Goal: Task Accomplishment & Management: Use online tool/utility

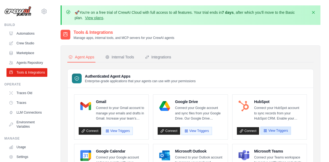
click at [266, 131] on icon "button" at bounding box center [265, 130] width 3 height 3
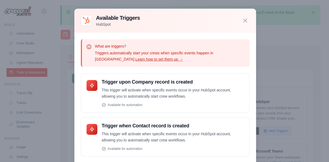
click at [136, 59] on link "Learn how to set them up →" at bounding box center [160, 59] width 48 height 4
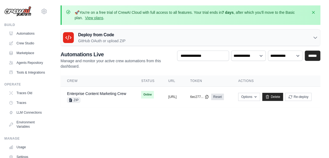
click at [136, 84] on th "Status" at bounding box center [148, 81] width 27 height 11
click at [79, 100] on span "ZIP" at bounding box center [73, 99] width 13 height 5
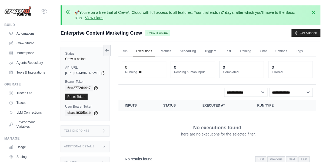
click at [133, 44] on div "Run Executions Metrics Scheduling Triggers Test Training Chat Settings Logs 0 R…" at bounding box center [217, 122] width 207 height 162
click at [131, 56] on link "Run" at bounding box center [125, 51] width 12 height 11
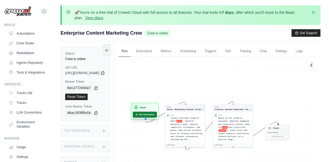
click at [157, 118] on button "Run Automation" at bounding box center [145, 115] width 24 height 6
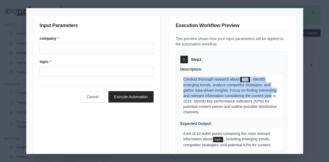
drag, startPoint x: 182, startPoint y: 77, endPoint x: 201, endPoint y: 103, distance: 32.1
click at [201, 103] on p "Conduct thorough research about topic . Identify emerging trends, analyze compe…" at bounding box center [232, 96] width 103 height 44
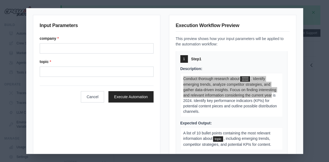
scroll to position [1, 0]
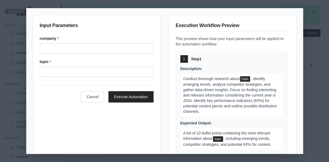
click at [192, 106] on span ". Identify emerging trends, analyze competitor strategies, and gather data-driv…" at bounding box center [231, 95] width 94 height 37
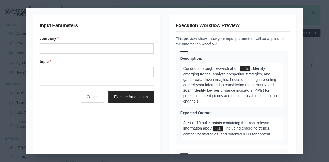
scroll to position [9, 0]
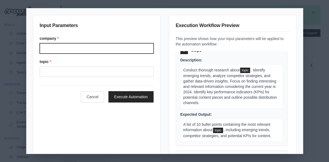
click at [52, 46] on input "Company" at bounding box center [97, 48] width 114 height 10
type input "*********"
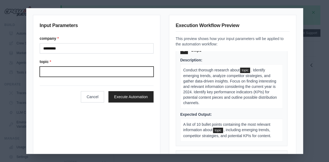
click at [50, 70] on input "Topic" at bounding box center [97, 72] width 114 height 10
click at [57, 71] on input "Topic" at bounding box center [97, 72] width 114 height 10
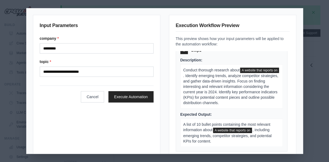
click at [221, 76] on span ". Identify emerging trends, analyze competitor strategies, and gather data-driv…" at bounding box center [231, 89] width 95 height 31
click at [221, 76] on p "Conduct thorough research about A website that reports on . Identify emerging t…" at bounding box center [232, 86] width 103 height 44
click at [240, 73] on span "A website that reports on" at bounding box center [259, 70] width 39 height 5
click at [222, 76] on span ". Identify emerging trends, analyze competitor strategies, and gather data-driv…" at bounding box center [231, 89] width 95 height 31
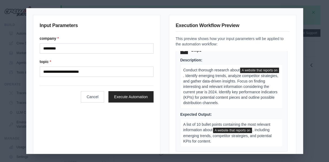
click at [240, 73] on span "A website that reports on" at bounding box center [259, 70] width 39 height 5
click at [234, 76] on span ". Identify emerging trends, analyze competitor strategies, and gather data-driv…" at bounding box center [231, 89] width 95 height 31
click at [235, 75] on span ". Identify emerging trends, analyze competitor strategies, and gather data-driv…" at bounding box center [231, 89] width 95 height 31
click at [234, 76] on span ". Identify emerging trends, analyze competitor strategies, and gather data-driv…" at bounding box center [231, 89] width 95 height 31
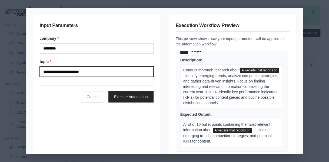
click at [86, 73] on input "**********" at bounding box center [97, 72] width 114 height 10
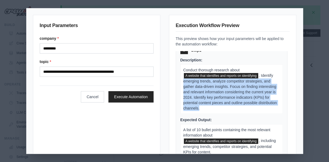
drag, startPoint x: 181, startPoint y: 81, endPoint x: 245, endPoint y: 110, distance: 70.5
click at [245, 110] on p "Conduct thorough research about A website that identifies and reports on identi…" at bounding box center [232, 89] width 103 height 50
copy span "emerging trends, analyze competitor strategies, and gather data-driven insights…"
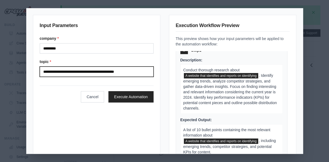
click at [129, 71] on input "**********" at bounding box center [97, 72] width 114 height 10
paste input "**********"
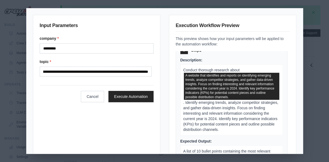
scroll to position [0, 0]
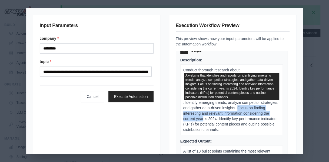
drag, startPoint x: 253, startPoint y: 108, endPoint x: 228, endPoint y: 118, distance: 26.8
click at [228, 118] on span ". Identify emerging trends, analyze competitor strategies, and gather data-driv…" at bounding box center [231, 115] width 95 height 31
drag, startPoint x: 228, startPoint y: 118, endPoint x: 213, endPoint y: 117, distance: 15.7
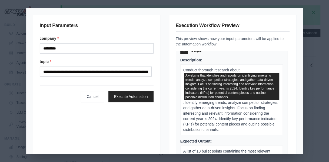
drag, startPoint x: 213, startPoint y: 117, endPoint x: 245, endPoint y: 136, distance: 38.0
click at [245, 136] on div "Description: Conduct thorough research about A website that identifies and repo…" at bounding box center [232, 128] width 103 height 143
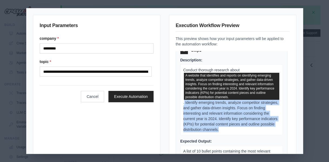
drag, startPoint x: 182, startPoint y: 103, endPoint x: 273, endPoint y: 128, distance: 94.3
click at [273, 128] on p "Conduct thorough research about A website that identifies and reports on identi…" at bounding box center [232, 99] width 103 height 71
drag, startPoint x: 273, startPoint y: 128, endPoint x: 243, endPoint y: 116, distance: 31.9
copy span "Identify emerging trends, analyze competitor strategies, and gather data-driven…"
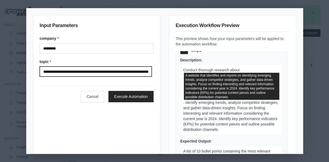
click at [142, 70] on input "**********" at bounding box center [96, 72] width 112 height 10
paste input "**********"
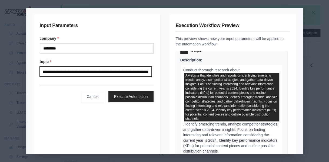
scroll to position [0, 943]
type input "**********"
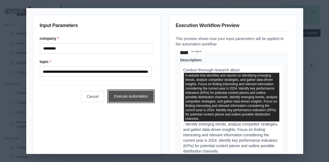
scroll to position [0, 0]
drag, startPoint x: 138, startPoint y: 95, endPoint x: 127, endPoint y: 93, distance: 10.5
click at [127, 93] on button "Execute Automation" at bounding box center [131, 96] width 45 height 11
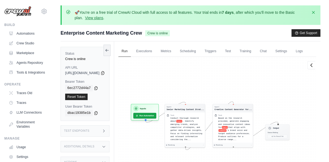
scroll to position [53, 0]
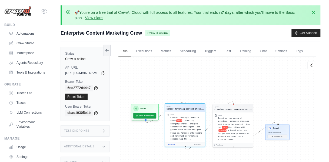
click at [205, 124] on div "Task Conduct thorough research about topic . Identify emerging trends, analyze …" at bounding box center [185, 127] width 40 height 31
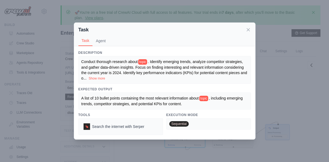
scroll to position [145, 0]
click at [251, 30] on icon at bounding box center [248, 29] width 5 height 5
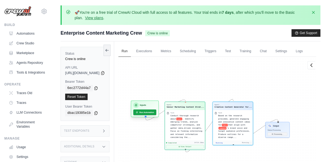
click at [156, 108] on div "Inputs" at bounding box center [144, 105] width 23 height 5
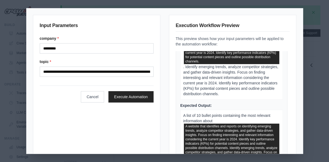
scroll to position [68, 0]
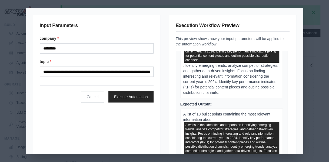
click at [210, 119] on span "A list of 10 bullet points containing the most relevant information about" at bounding box center [227, 117] width 87 height 10
click at [214, 117] on p "A list of 10 bullet points containing the most relevant information about A web…" at bounding box center [232, 147] width 103 height 76
click at [195, 115] on span "A list of 10 bullet points containing the most relevant information about" at bounding box center [227, 117] width 87 height 10
click at [189, 112] on span "A list of 10 bullet points containing the most relevant information about" at bounding box center [227, 117] width 87 height 10
click at [188, 112] on span "A list of 10 bullet points containing the most relevant information about" at bounding box center [227, 117] width 87 height 10
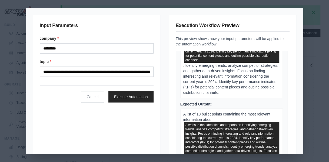
click at [210, 118] on span "A list of 10 bullet points containing the most relevant information about" at bounding box center [227, 117] width 87 height 10
click at [220, 113] on span "A list of 10 bullet points containing the most relevant information about" at bounding box center [227, 117] width 87 height 10
click at [218, 96] on p "Conduct thorough research about A website that identifies and reports on identi…" at bounding box center [232, 52] width 103 height 93
click at [226, 91] on span ". Identify emerging trends, analyze competitor strategies, and gather data-driv…" at bounding box center [231, 78] width 95 height 31
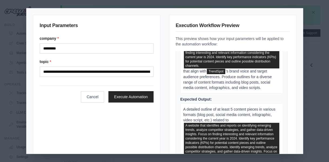
scroll to position [294, 0]
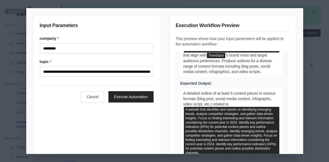
click at [247, 102] on p "A detailed outline of at least 5 content pieces in various formats (blog post, …" at bounding box center [232, 129] width 103 height 82
click at [246, 104] on span "A detailed outline of at least 5 content pieces in various formats (blog post, …" at bounding box center [230, 98] width 92 height 15
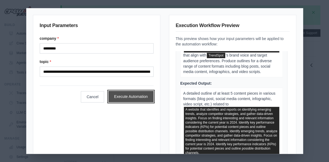
click at [119, 96] on button "Execute Automation" at bounding box center [131, 96] width 45 height 11
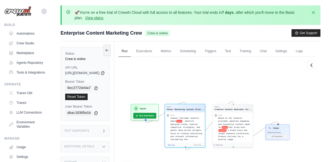
scroll to position [145, 0]
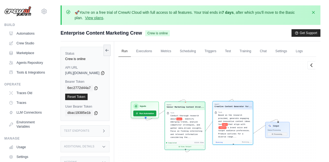
click at [241, 126] on span "Based on the research provided, generate engaging and innovative content ideas …" at bounding box center [234, 119] width 32 height 11
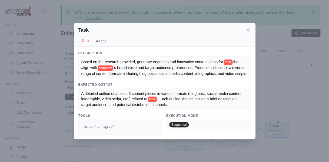
scroll to position [3057, 0]
click at [246, 28] on icon at bounding box center [248, 29] width 5 height 5
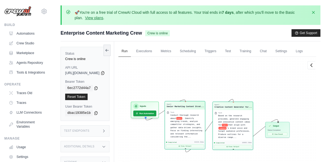
click at [195, 138] on div "Conduct thorough research about topic . Identify emerging trends, analyze compe…" at bounding box center [187, 126] width 33 height 25
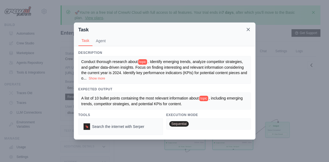
click at [248, 31] on icon at bounding box center [248, 29] width 5 height 5
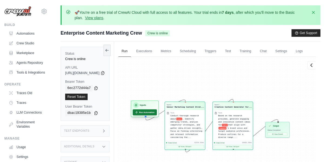
click at [157, 115] on button "Run Automation" at bounding box center [145, 112] width 24 height 6
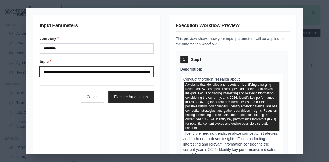
click at [67, 73] on input "**********" at bounding box center [97, 72] width 114 height 10
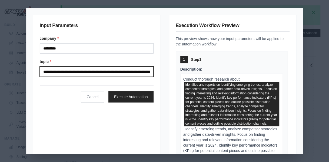
click at [58, 70] on input "**********" at bounding box center [97, 72] width 114 height 10
type input "**********"
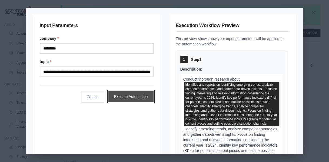
click at [121, 99] on button "Execute Automation" at bounding box center [131, 96] width 45 height 11
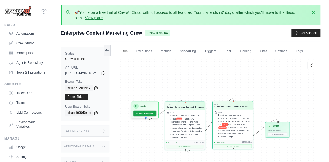
scroll to position [2654, 0]
